Goal: Task Accomplishment & Management: Manage account settings

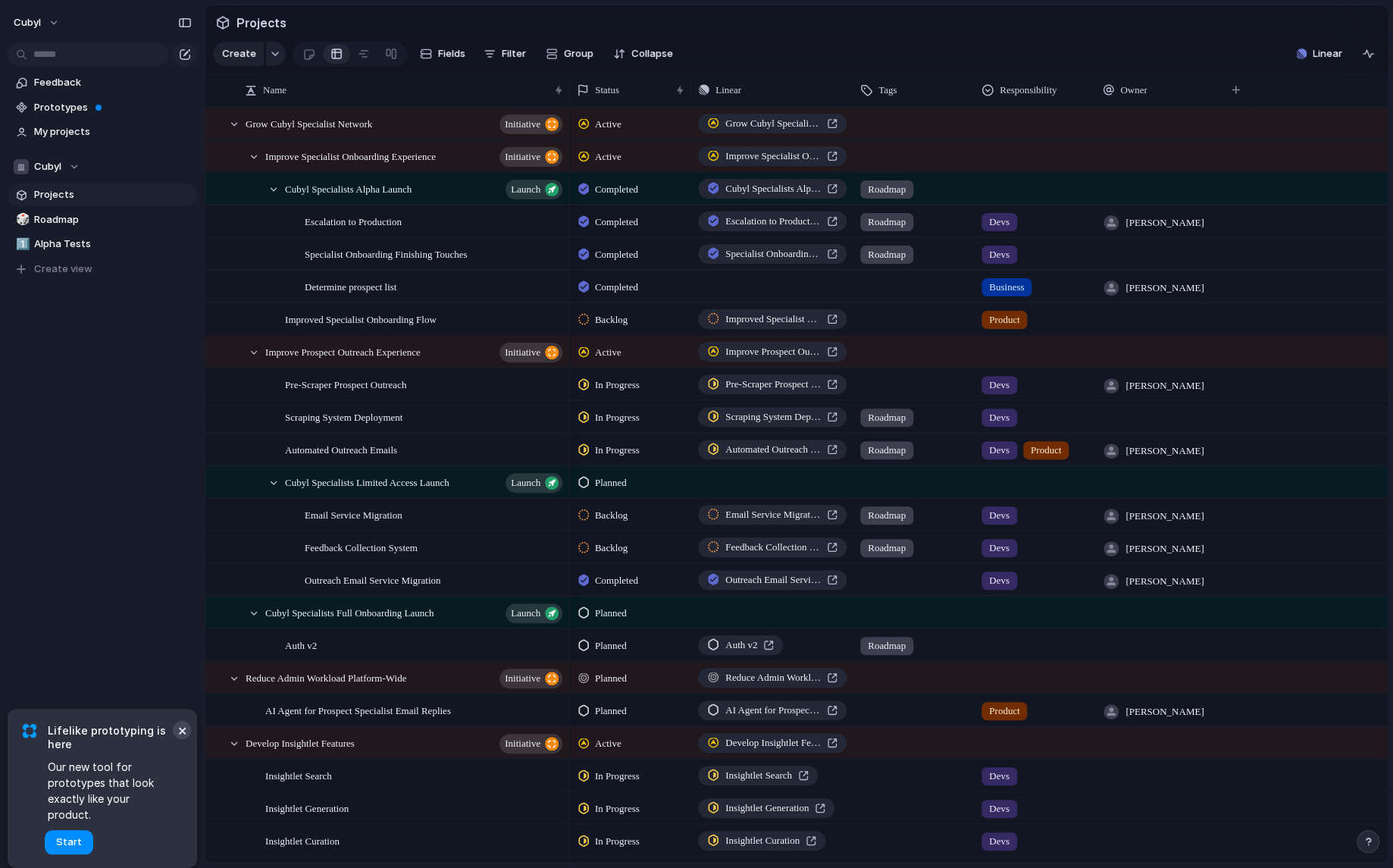
click at [181, 739] on button "×" at bounding box center [182, 730] width 18 height 18
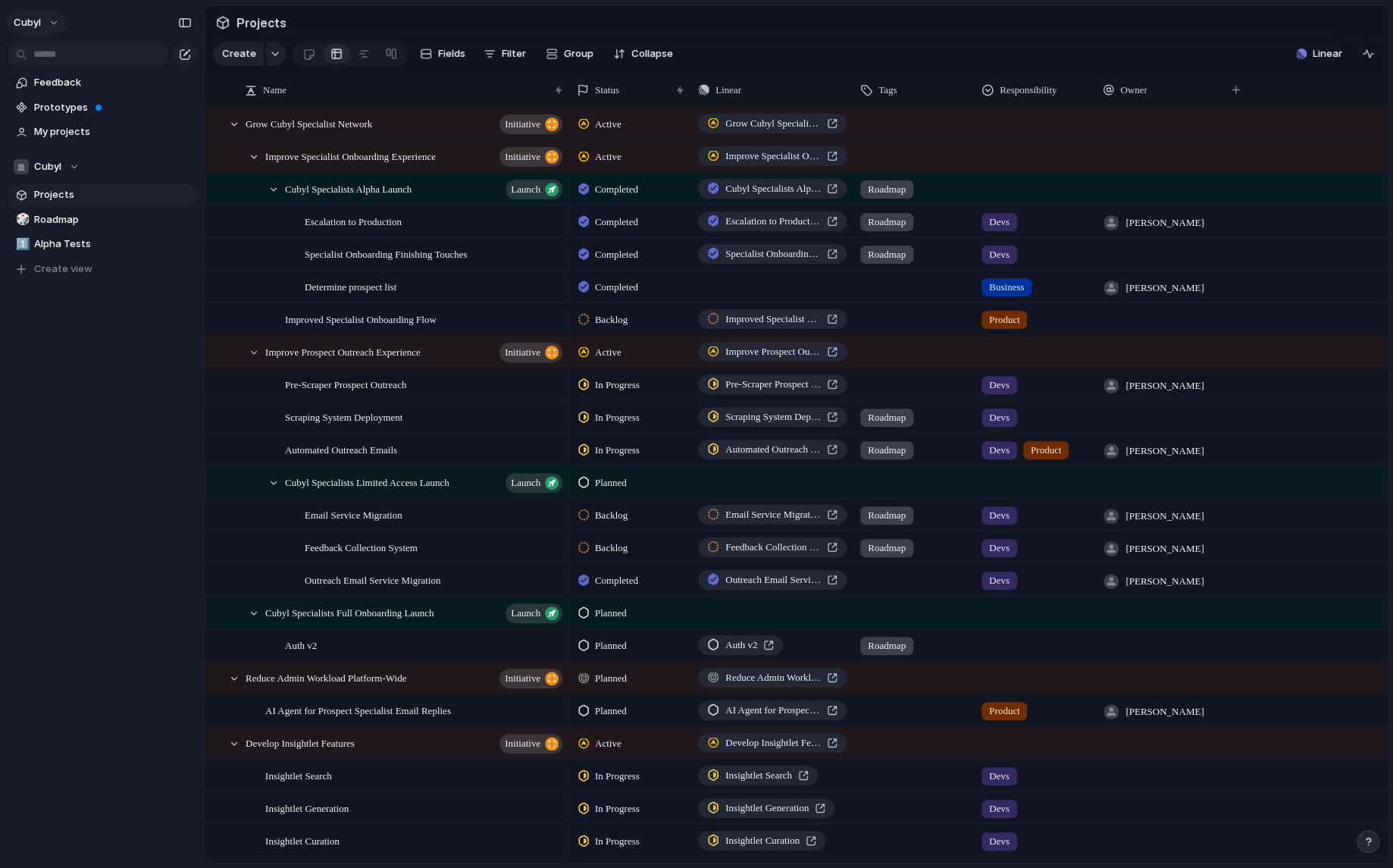
click at [50, 20] on button "cubyl" at bounding box center [37, 23] width 61 height 25
click at [81, 57] on li "Settings" at bounding box center [74, 56] width 126 height 25
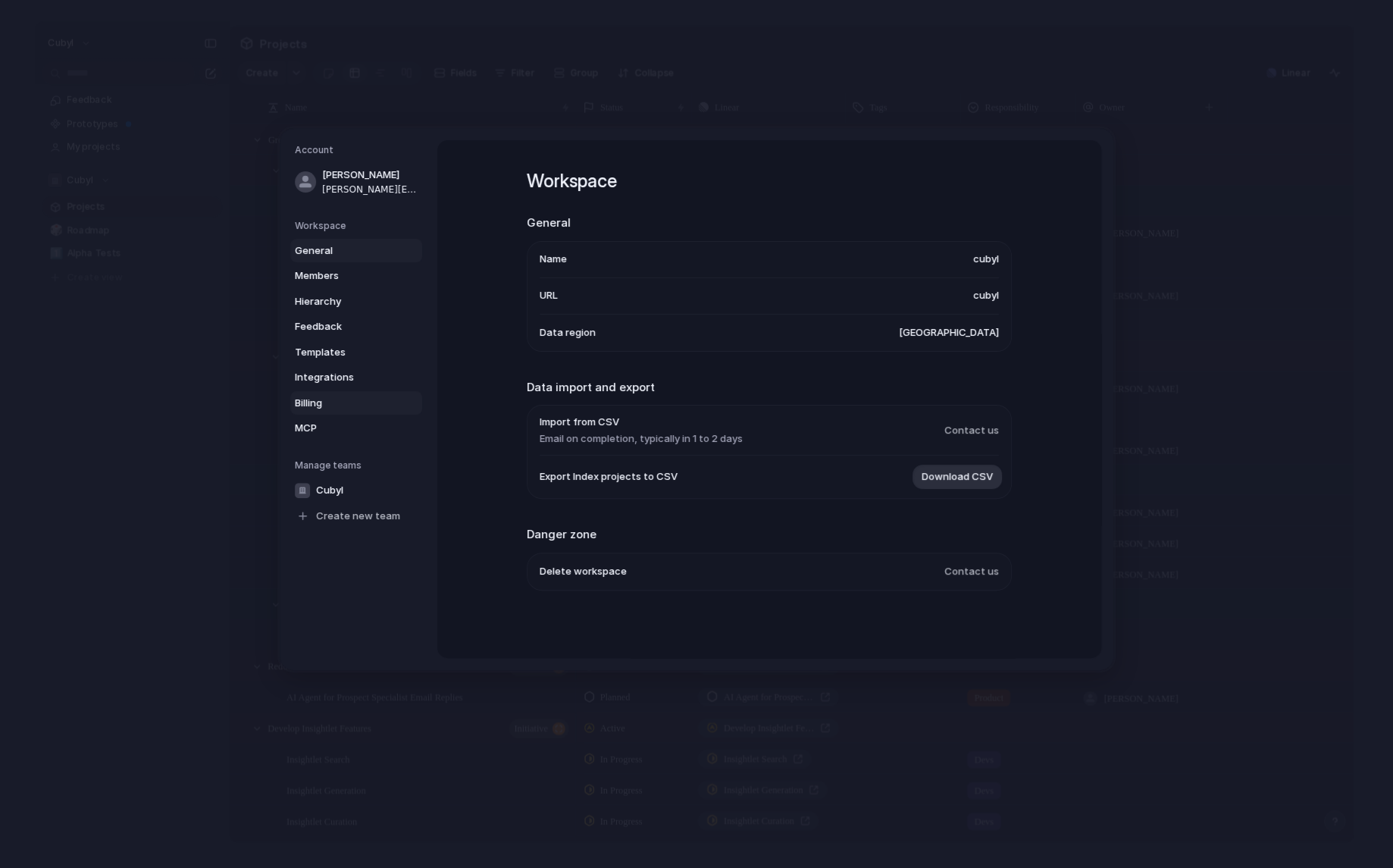
click at [333, 397] on span "Billing" at bounding box center [344, 404] width 97 height 15
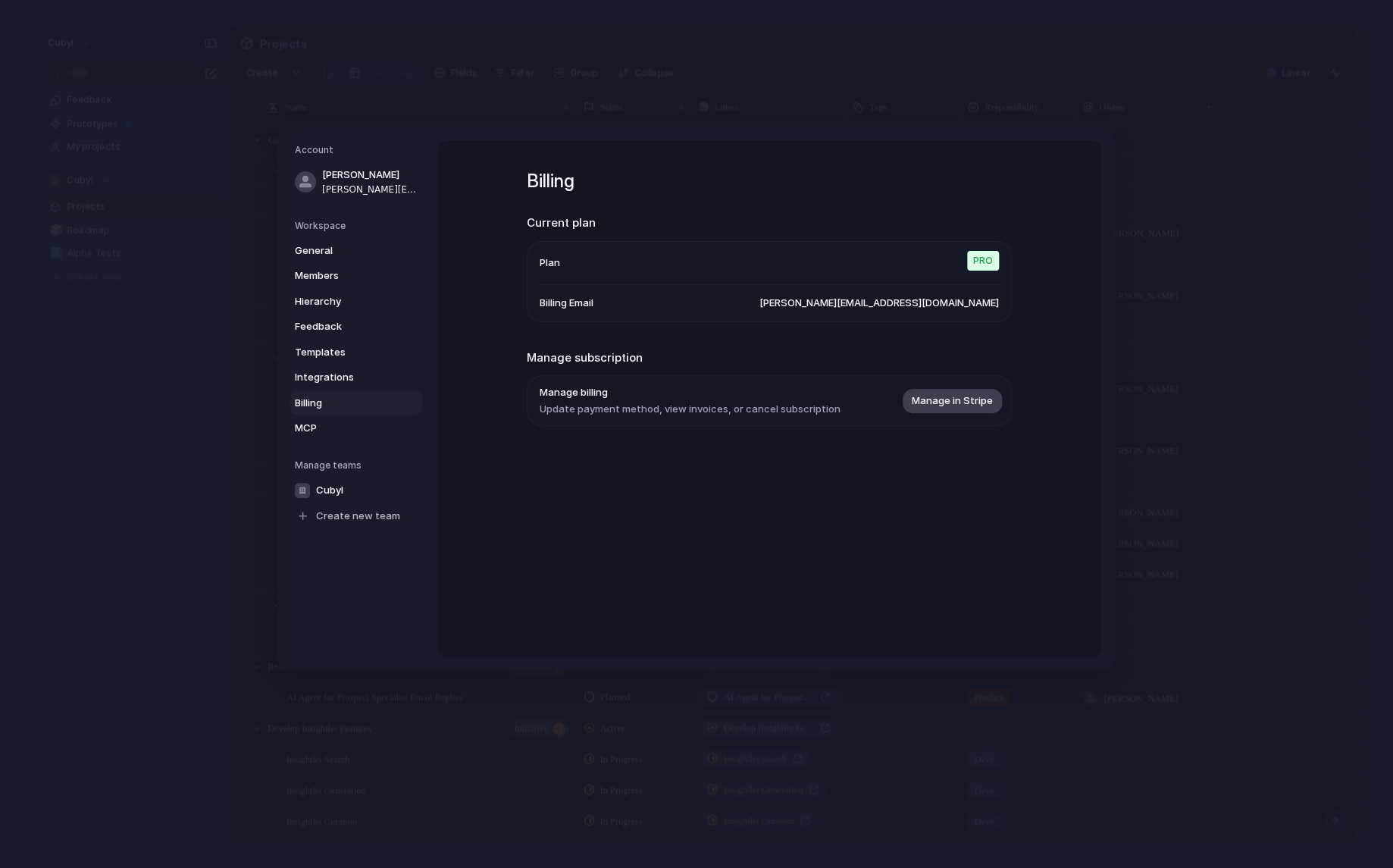
click at [942, 404] on span "Manage in Stripe" at bounding box center [952, 401] width 81 height 15
